Goal: Navigation & Orientation: Find specific page/section

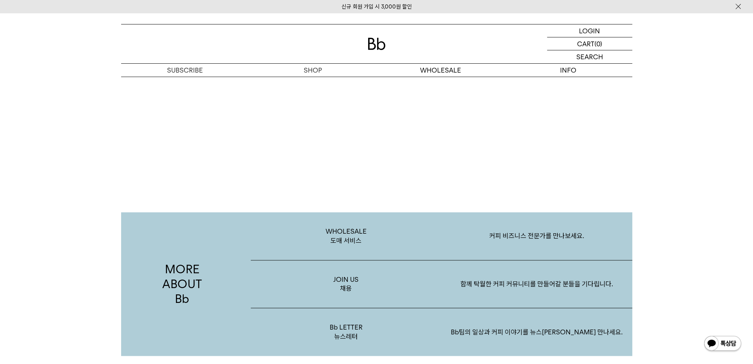
scroll to position [1443, 0]
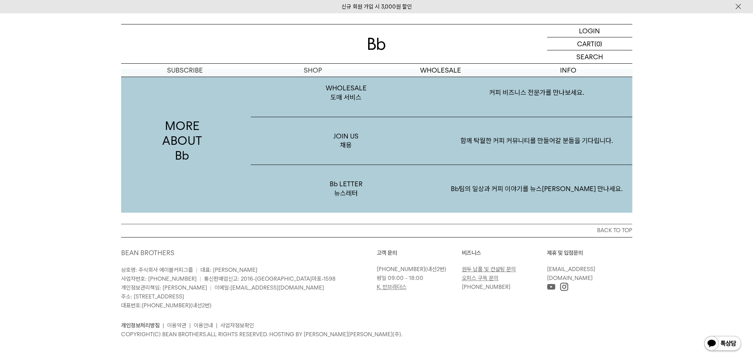
click at [484, 327] on ul "개인정보처리방침 | 이용약관 | 이용안내 | 사업자정보확인" at bounding box center [376, 325] width 511 height 9
click at [184, 293] on span "주소: [STREET_ADDRESS]" at bounding box center [152, 296] width 63 height 7
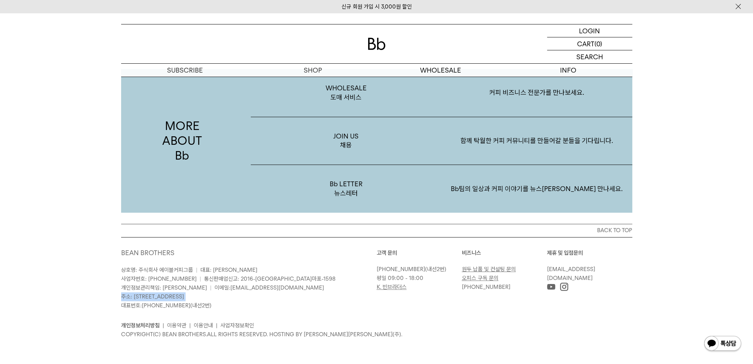
click at [184, 293] on span "주소: [STREET_ADDRESS]" at bounding box center [152, 296] width 63 height 7
click at [333, 300] on p "상호명: 주식회사 에이블커피그룹 | 대표: 박성호 사업자번호: 220-87-84283 | 통신판매업신고: 2016-서울마포-1598 개인정보관…" at bounding box center [248, 287] width 255 height 44
click at [232, 347] on div "BEAN BROTHERS 상호명: 주식회사 에이블커피그룹 | 대표: 박성호 사업자번호: 220-87-84283 | 통신판매업신고: 2016-서…" at bounding box center [376, 293] width 511 height 113
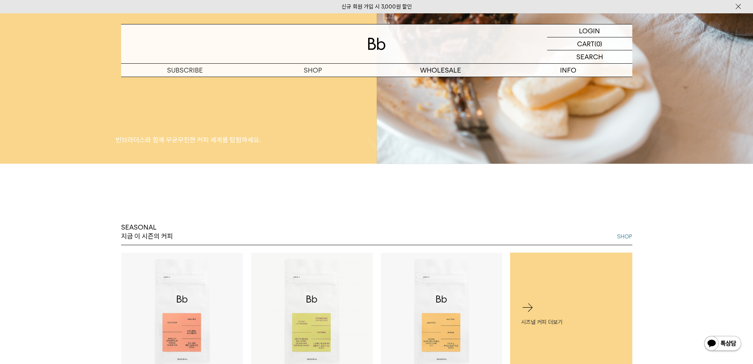
scroll to position [184, 0]
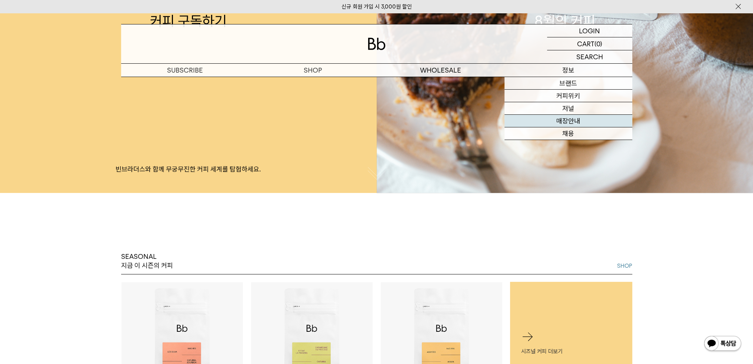
click at [561, 121] on link "매장안내" at bounding box center [568, 121] width 128 height 13
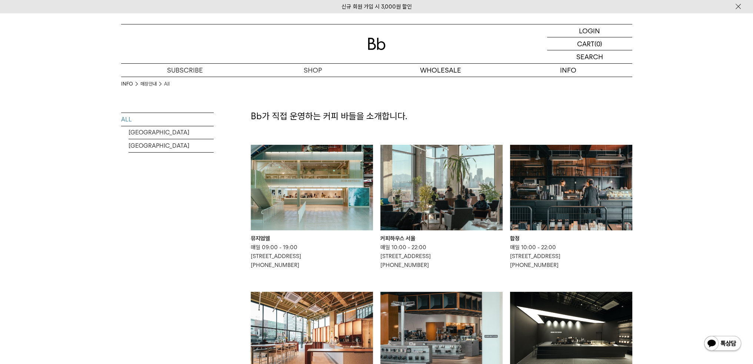
click at [593, 188] on img at bounding box center [571, 188] width 122 height 86
